Goal: Check status: Check status

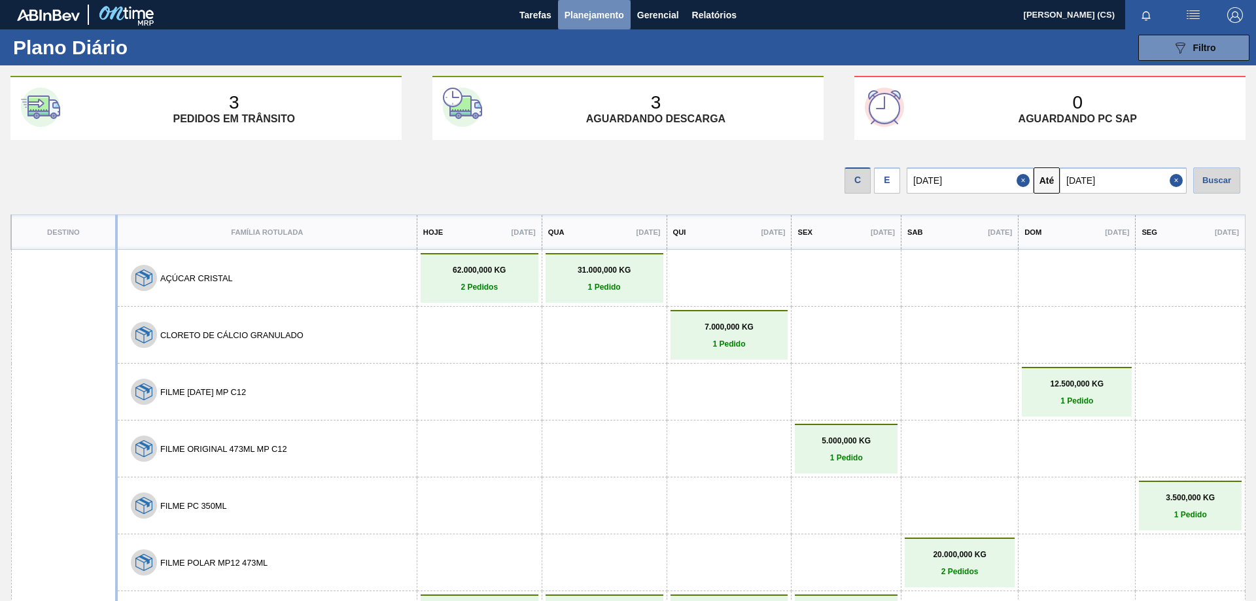
click at [596, 21] on span "Planejamento" at bounding box center [594, 15] width 60 height 16
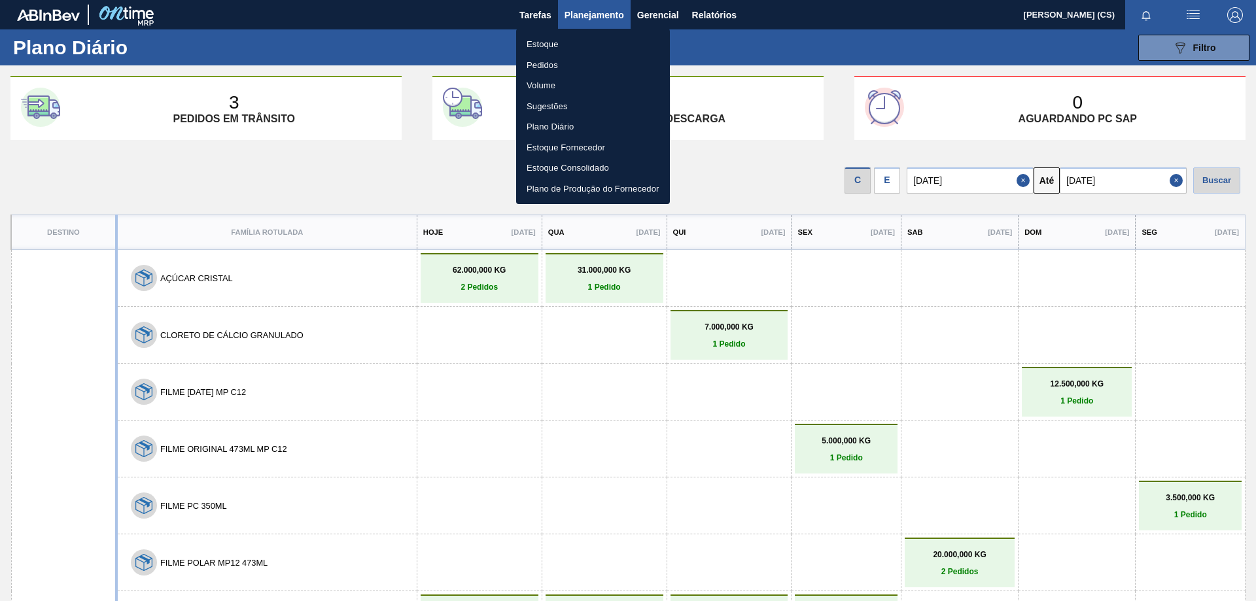
click at [543, 41] on li "Estoque" at bounding box center [593, 44] width 154 height 21
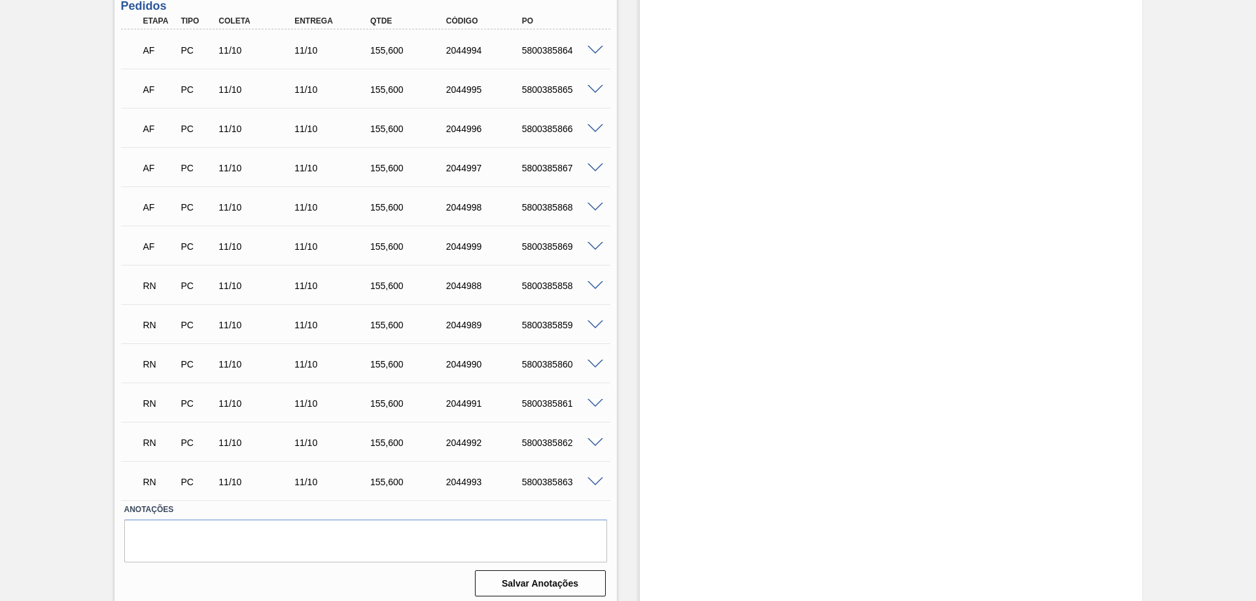
scroll to position [392, 0]
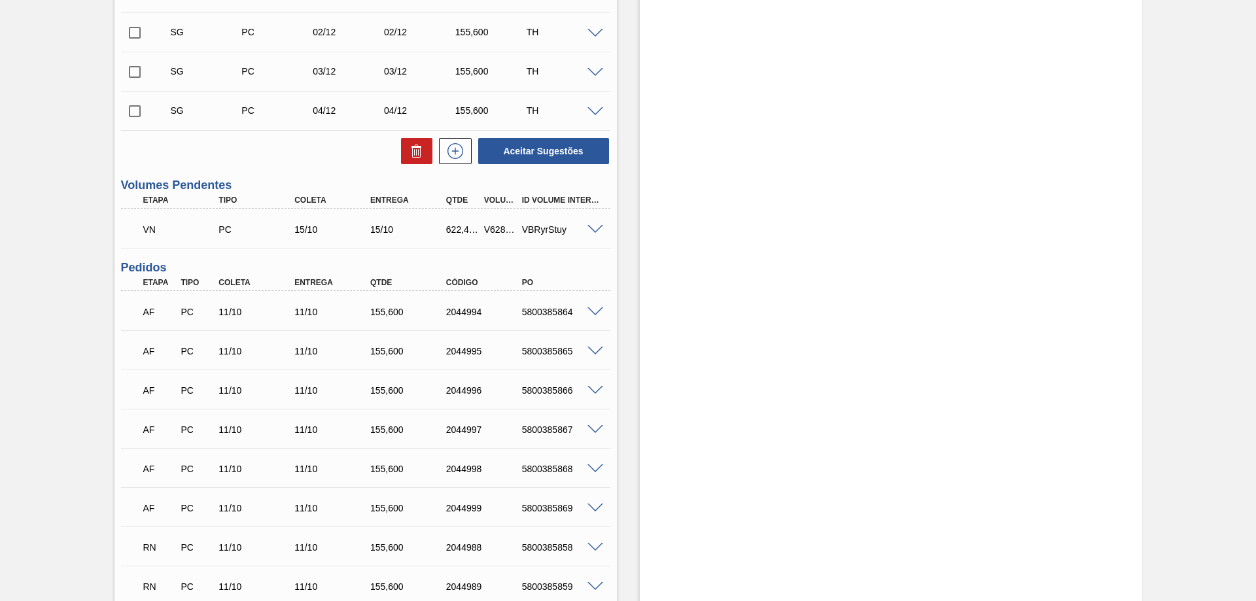
click at [594, 311] on span at bounding box center [595, 312] width 16 height 10
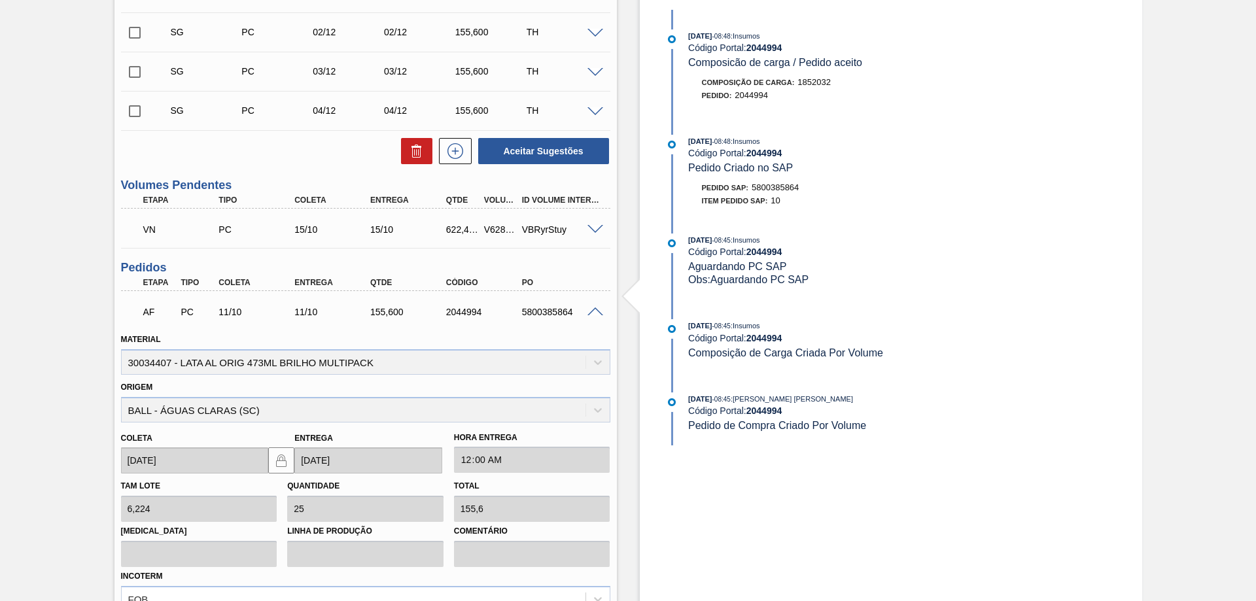
click at [590, 305] on div "AF PC 11/10 11/10 155,600 2044994 5800385864" at bounding box center [365, 310] width 489 height 33
click at [590, 314] on span at bounding box center [595, 312] width 16 height 10
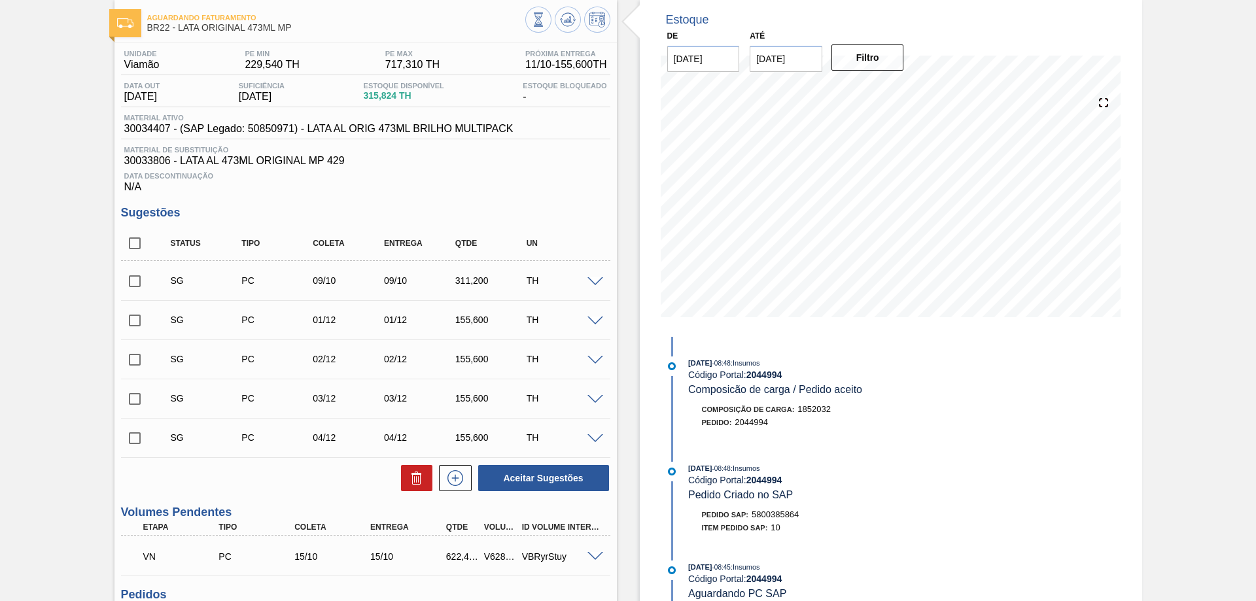
scroll to position [262, 0]
